Goal: Task Accomplishment & Management: Use online tool/utility

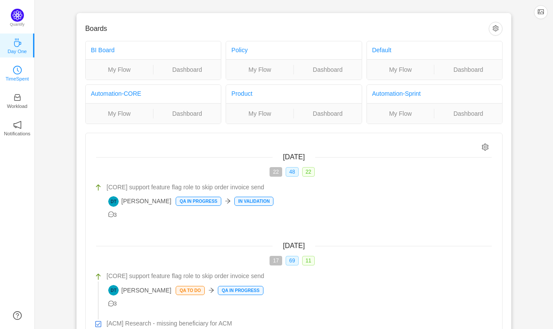
click at [13, 67] on icon "icon: clock-circle" at bounding box center [17, 70] width 9 height 9
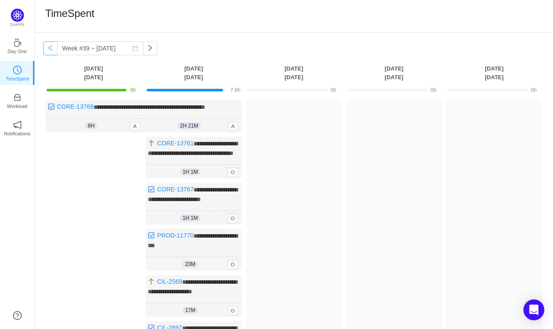
click at [55, 48] on button "button" at bounding box center [50, 48] width 14 height 14
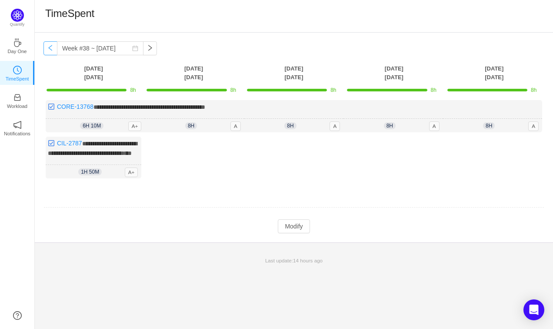
click at [55, 48] on button "button" at bounding box center [50, 48] width 14 height 14
type input "Week #37 ~ [DATE]"
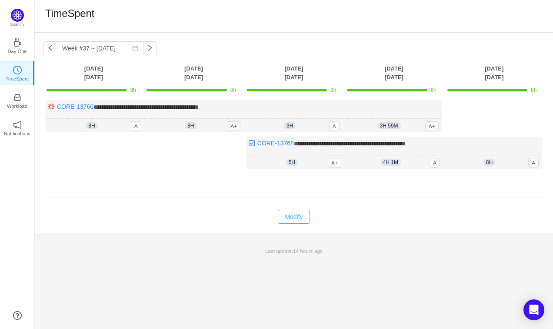
click at [289, 217] on button "Modify" at bounding box center [294, 217] width 32 height 14
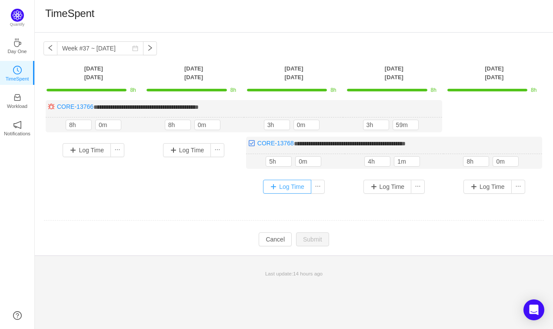
click at [288, 190] on button "Log Time" at bounding box center [287, 187] width 48 height 14
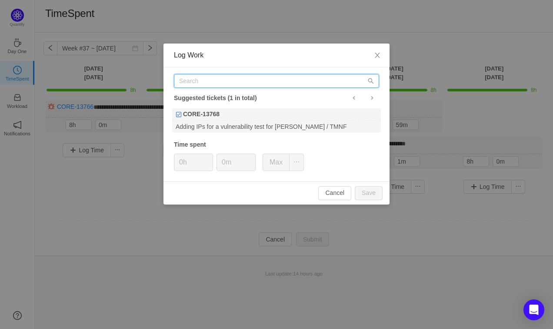
click at [221, 83] on input "text" at bounding box center [276, 81] width 205 height 14
type input "CORE"
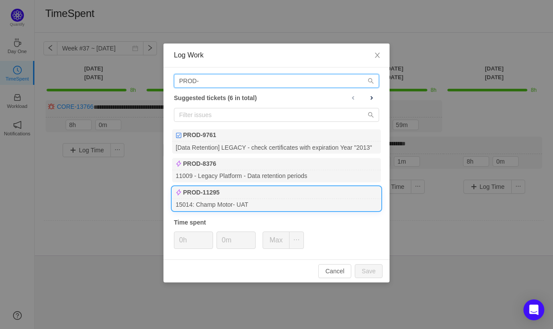
type input "PROD-"
click at [247, 197] on div "PROD-11295" at bounding box center [276, 193] width 209 height 12
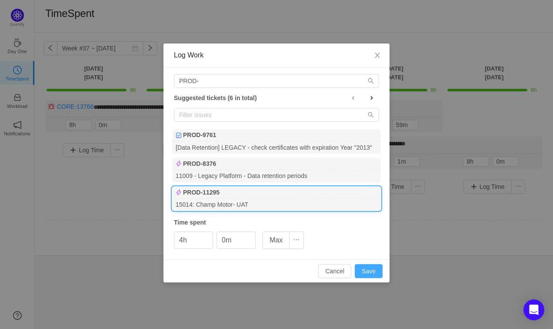
click at [367, 271] on button "Save" at bounding box center [369, 271] width 28 height 14
click at [243, 200] on div "15014: Champ Motor- UAT" at bounding box center [276, 205] width 209 height 12
click at [194, 237] on input "4h" at bounding box center [193, 240] width 38 height 17
click at [379, 51] on span "Close" at bounding box center [377, 55] width 24 height 24
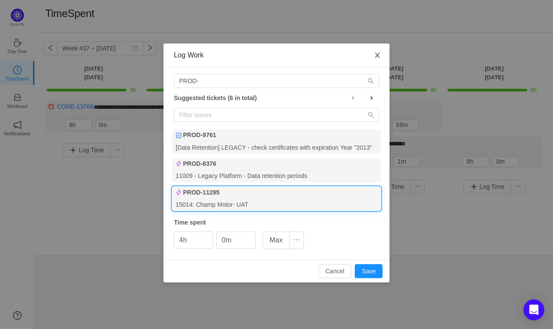
type input "0h"
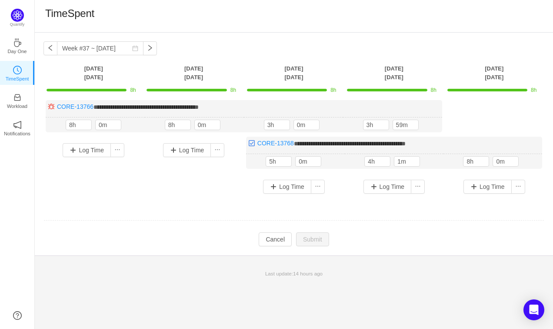
click at [230, 194] on div "**********" at bounding box center [293, 150] width 501 height 100
click at [203, 210] on td at bounding box center [293, 221] width 501 height 22
click at [187, 239] on td "Modify Cancel Submit" at bounding box center [293, 239] width 501 height 15
click at [279, 188] on button "Log Time" at bounding box center [287, 187] width 48 height 14
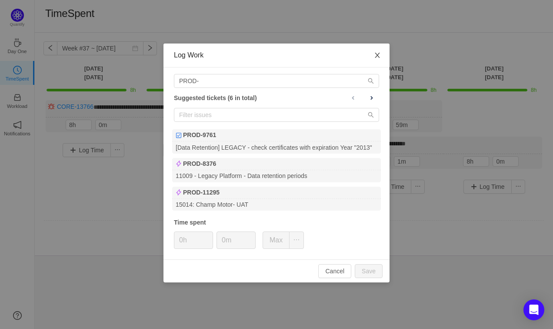
click at [378, 58] on icon "icon: close" at bounding box center [377, 55] width 7 height 7
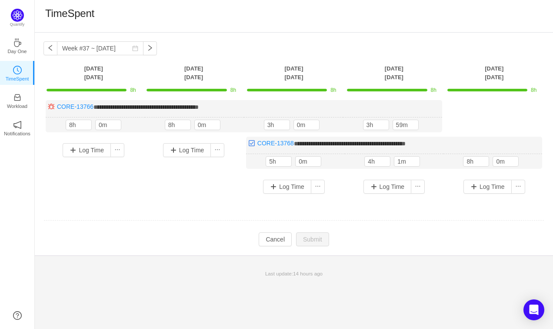
click at [305, 207] on td "**********" at bounding box center [293, 153] width 501 height 113
